Goal: Information Seeking & Learning: Learn about a topic

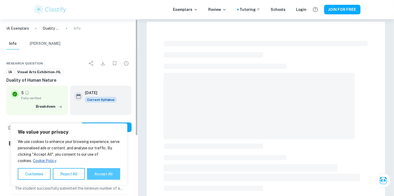
click at [99, 177] on button "Accept All" at bounding box center [103, 174] width 33 height 12
checkbox input "true"
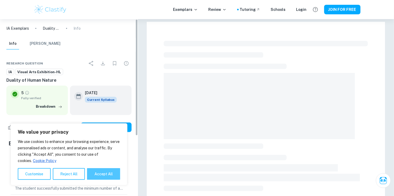
checkbox input "true"
